Goal: Transaction & Acquisition: Obtain resource

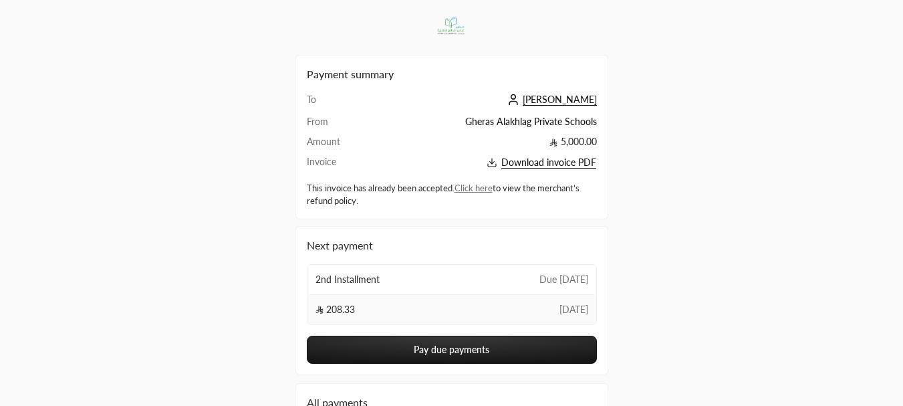
click at [544, 162] on span "Download invoice PDF" at bounding box center [548, 162] width 95 height 12
